Goal: Use online tool/utility: Utilize a website feature to perform a specific function

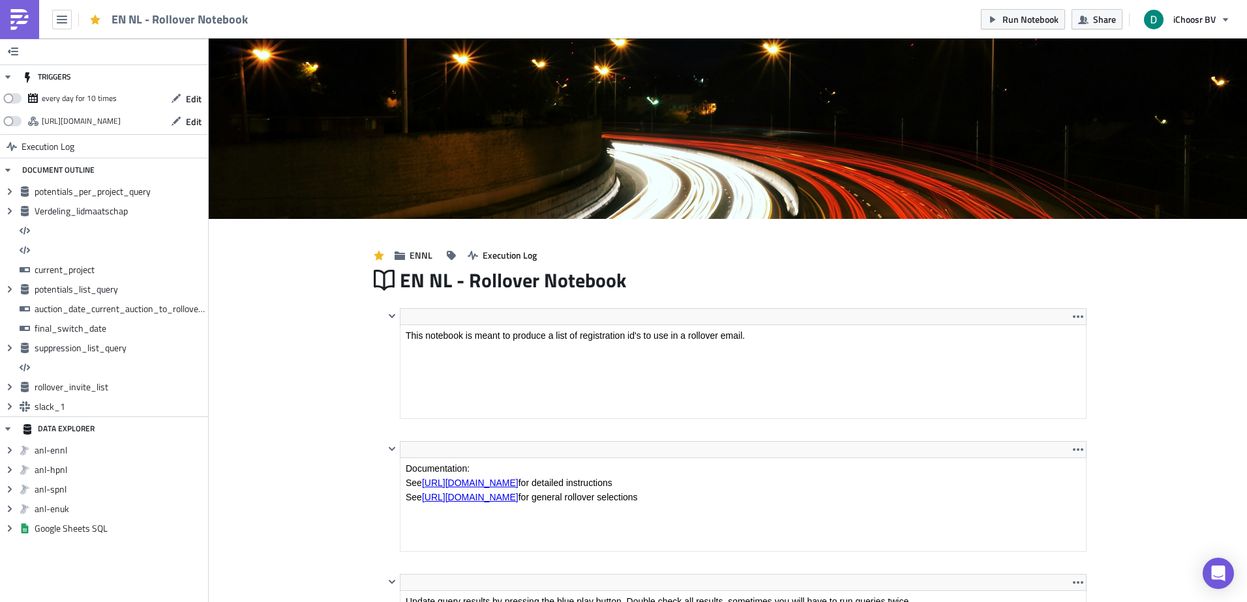
scroll to position [149, 685]
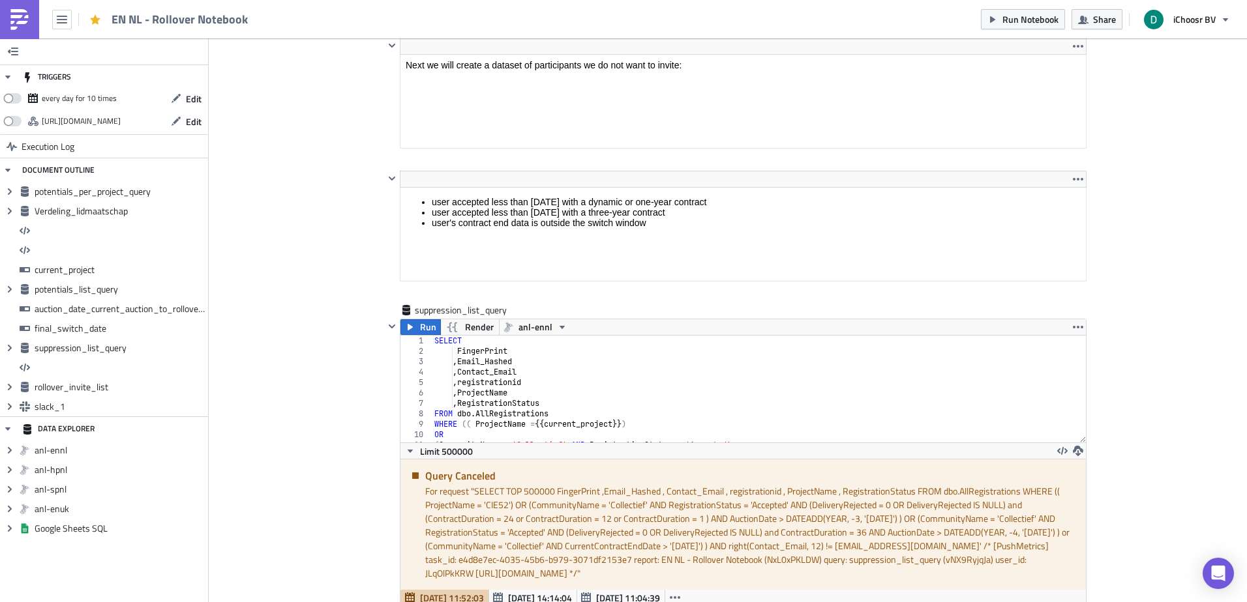
scroll to position [3521, 0]
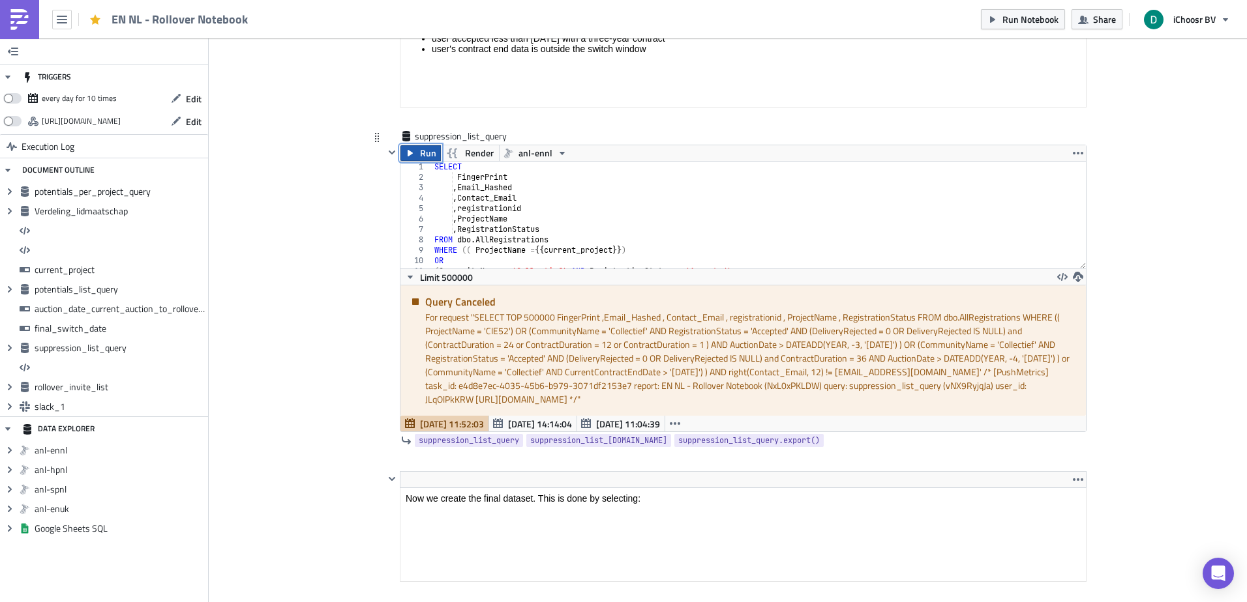
click at [411, 153] on button "Run" at bounding box center [420, 153] width 40 height 16
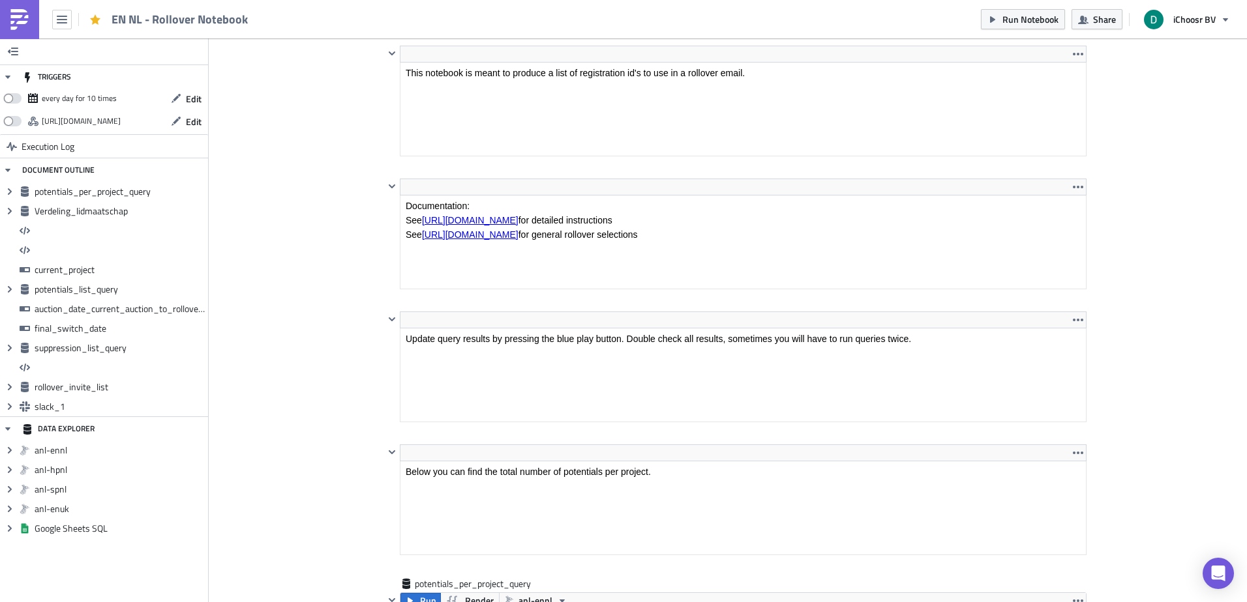
scroll to position [0, 0]
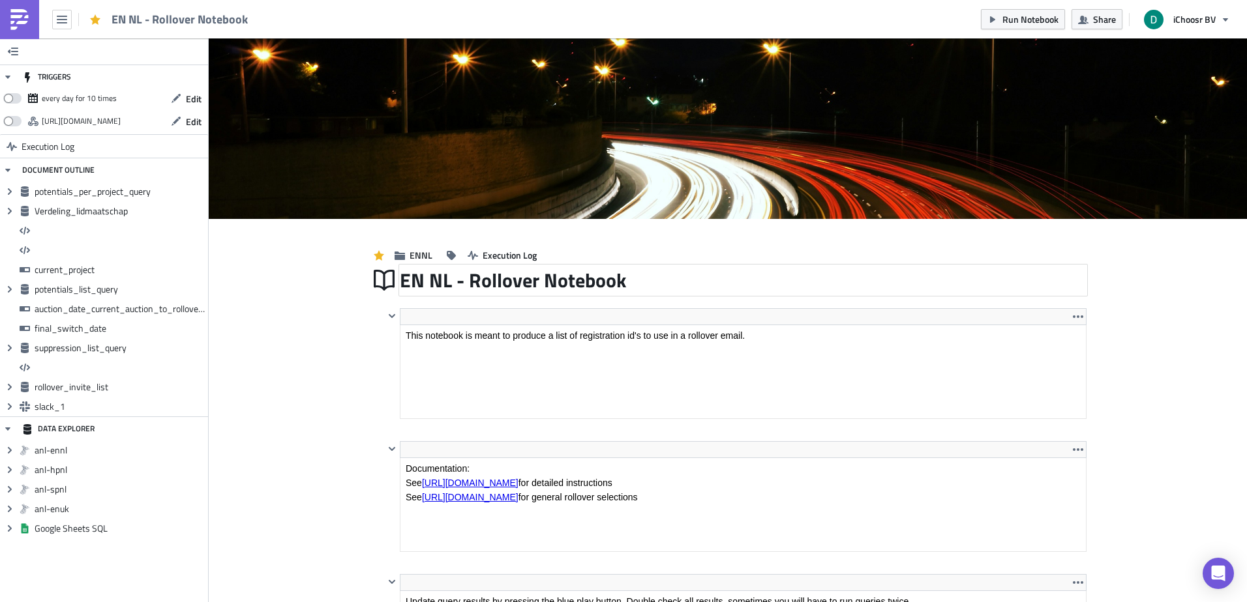
click at [622, 284] on div "EN NL - Rollover Notebook" at bounding box center [743, 280] width 687 height 30
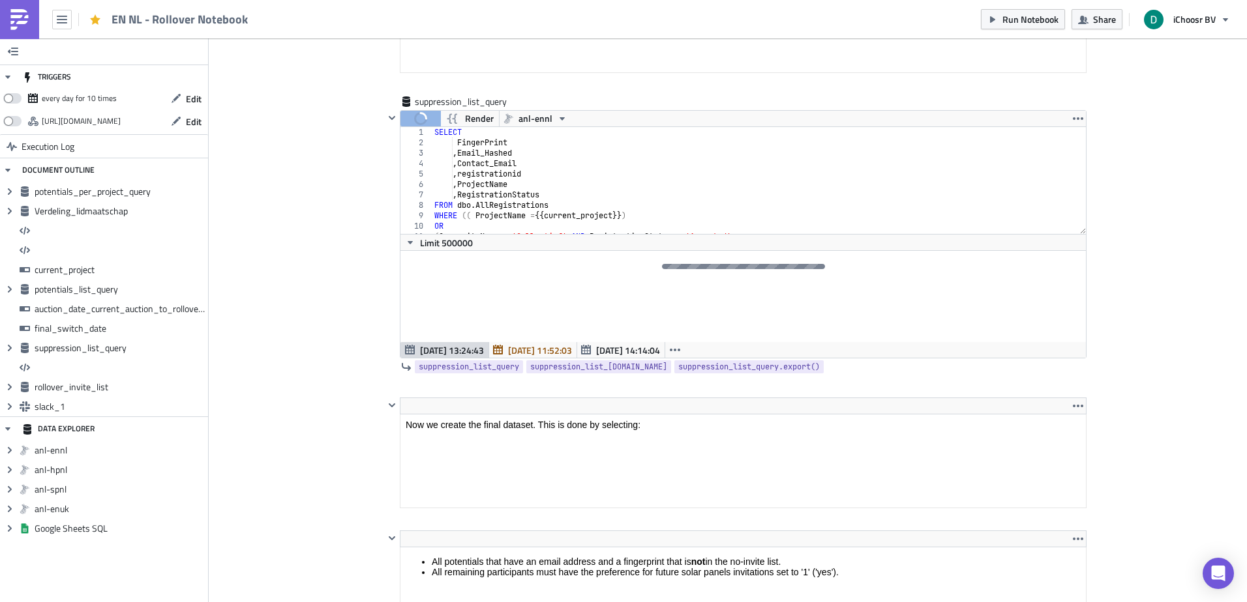
scroll to position [3555, 0]
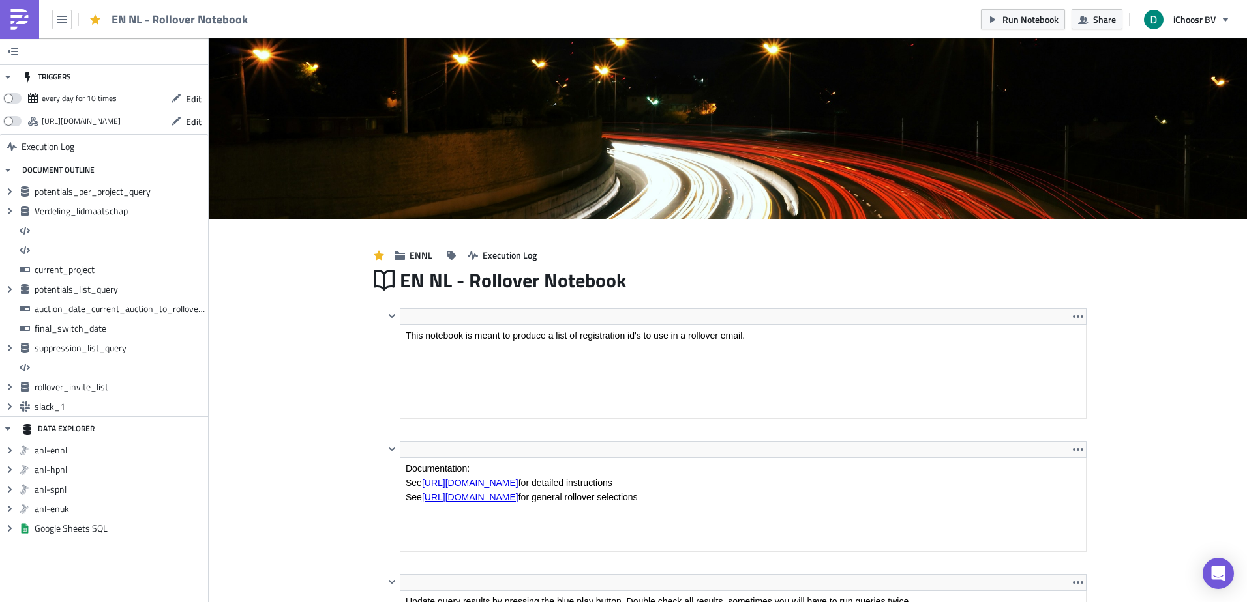
click at [27, 16] on img at bounding box center [19, 19] width 21 height 21
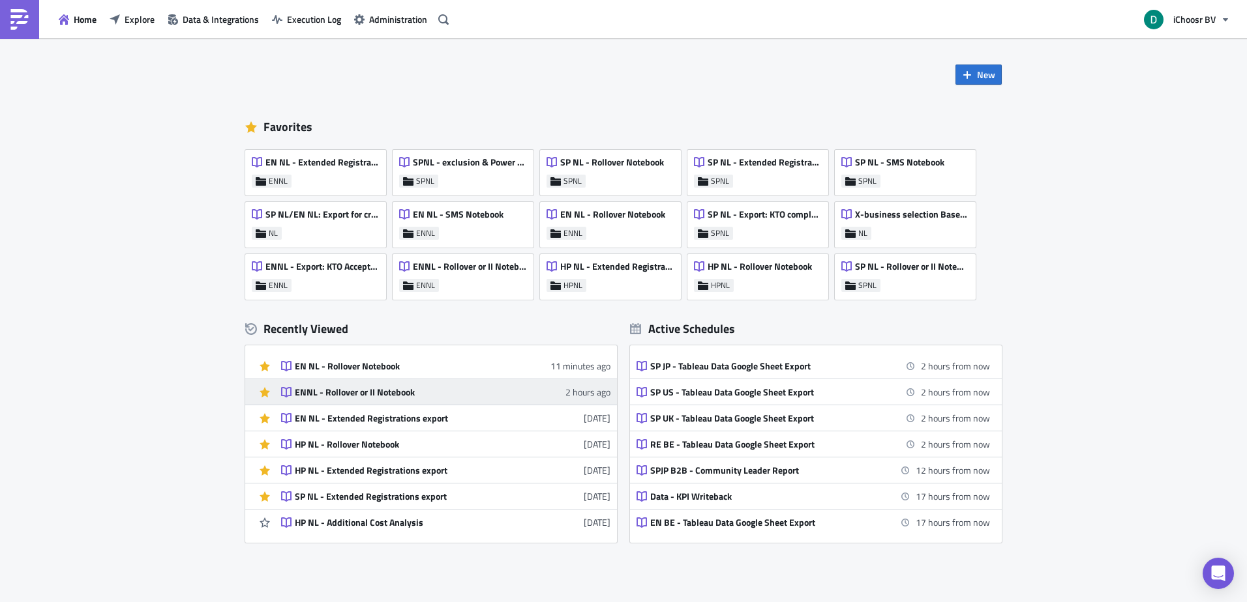
click at [323, 401] on link "ENNL - Rollover or II Notebook 2 hours ago" at bounding box center [445, 391] width 329 height 25
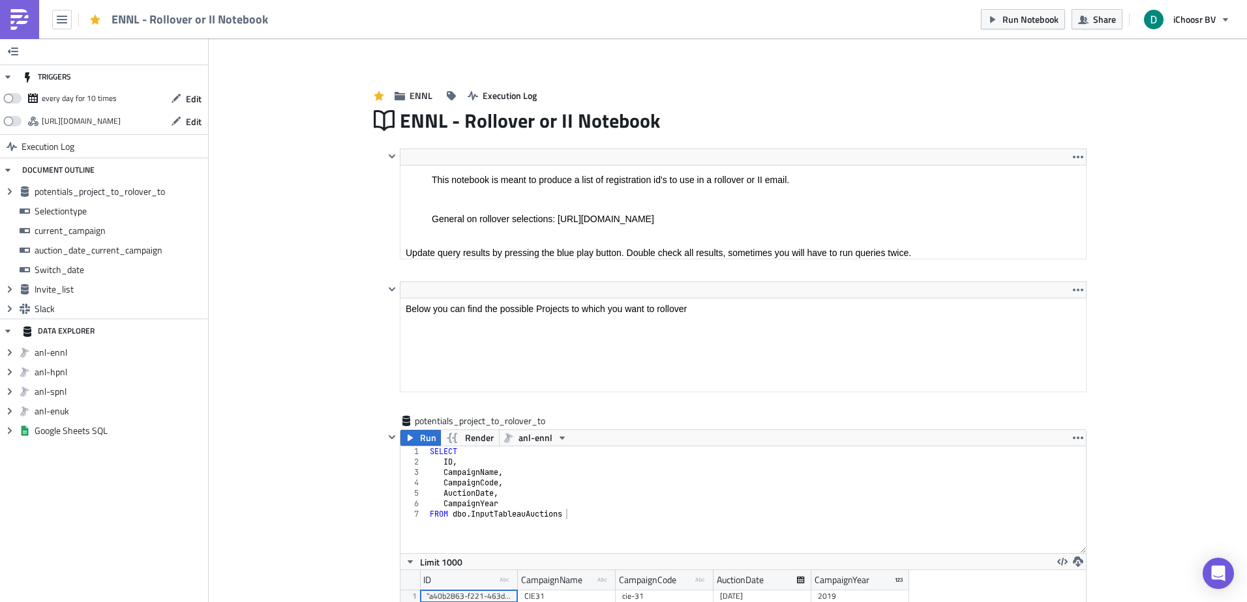
scroll to position [65051, 64515]
click at [1020, 34] on div "Run Notebook Share iChoosr BV" at bounding box center [1109, 19] width 256 height 38
click at [1013, 25] on span "Run Notebook" at bounding box center [1030, 19] width 56 height 14
click at [927, 71] on div "ENNL Execution Log" at bounding box center [727, 82] width 717 height 46
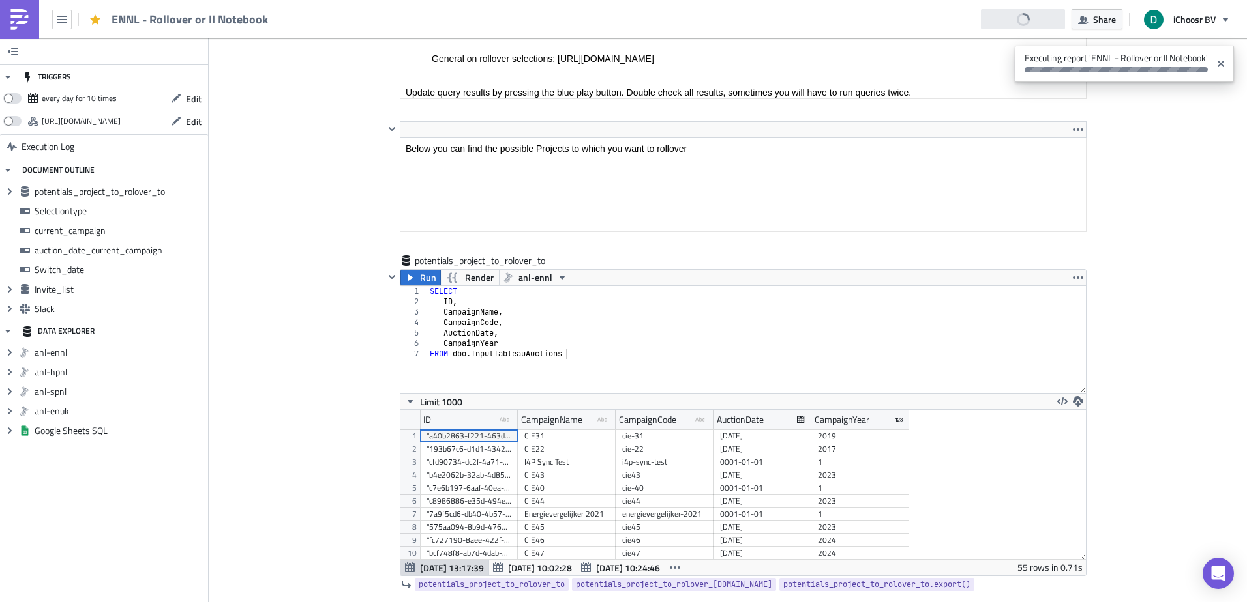
scroll to position [0, 0]
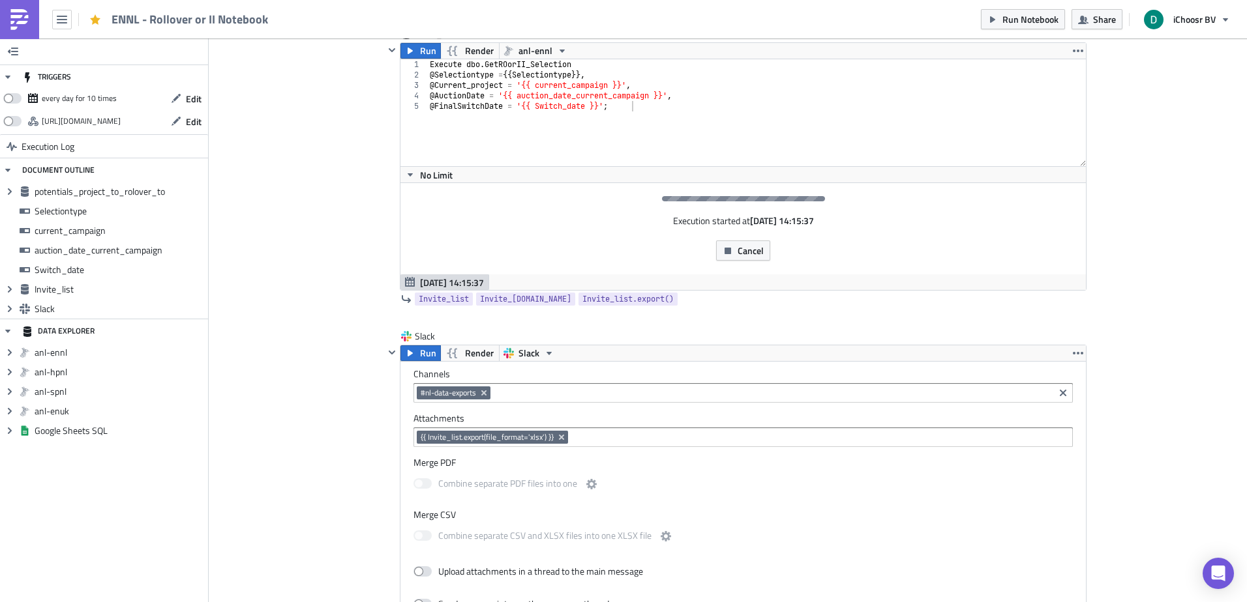
scroll to position [1963, 0]
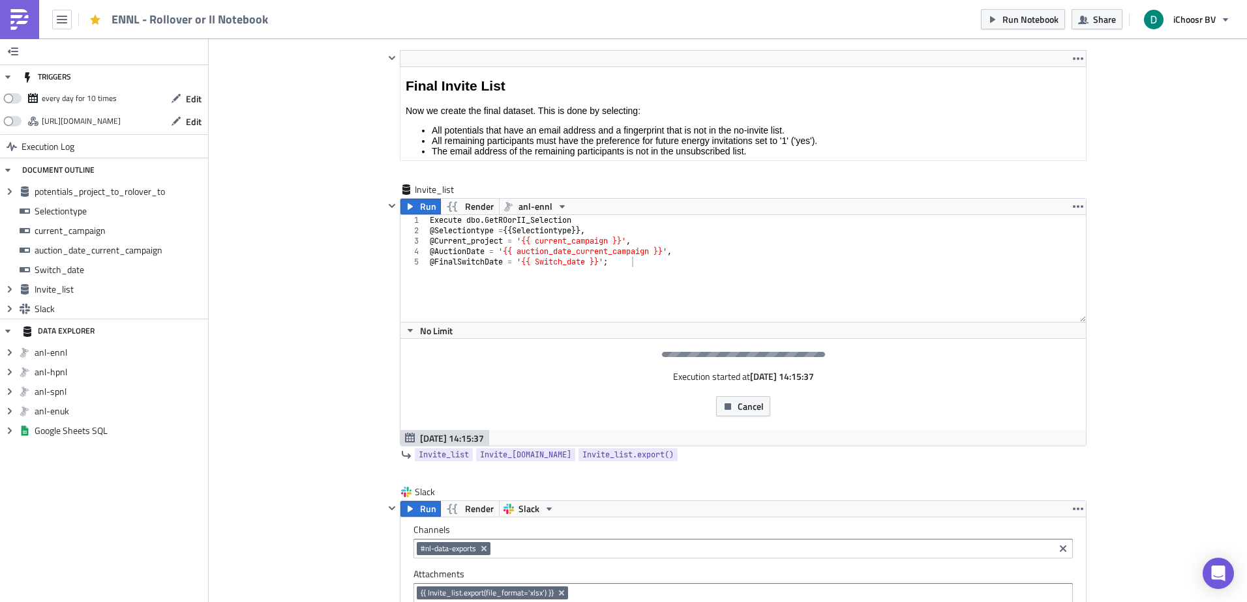
scroll to position [1572, 0]
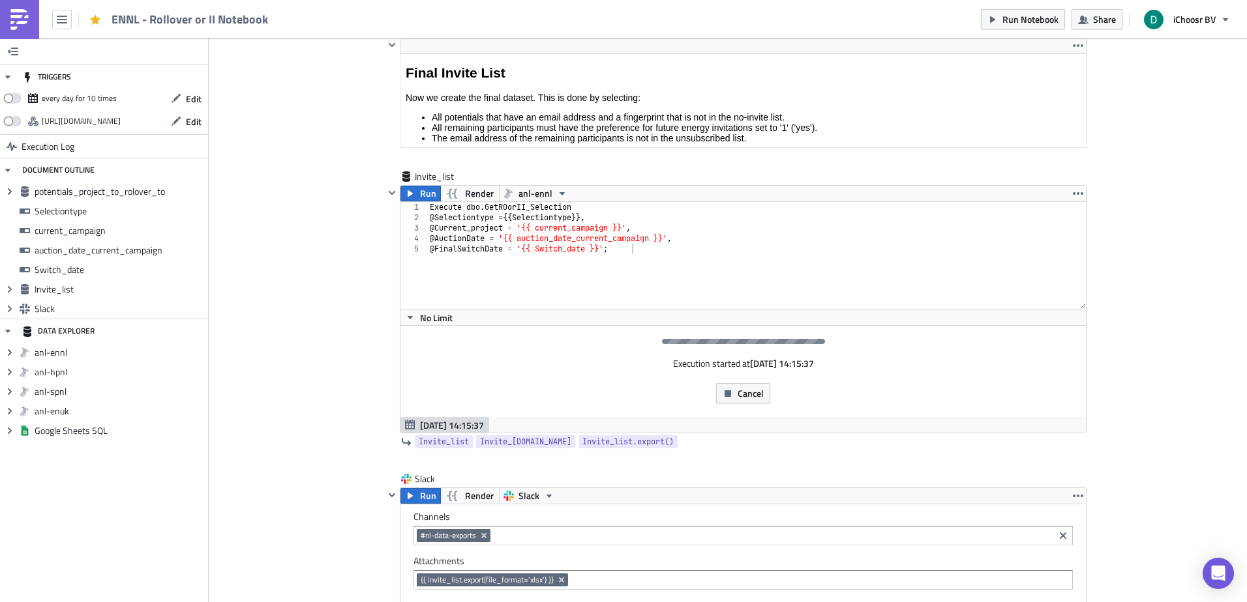
scroll to position [1820, 0]
click at [20, 338] on div "DATA EXPLORER" at bounding box center [104, 330] width 208 height 23
